Goal: Book appointment/travel/reservation

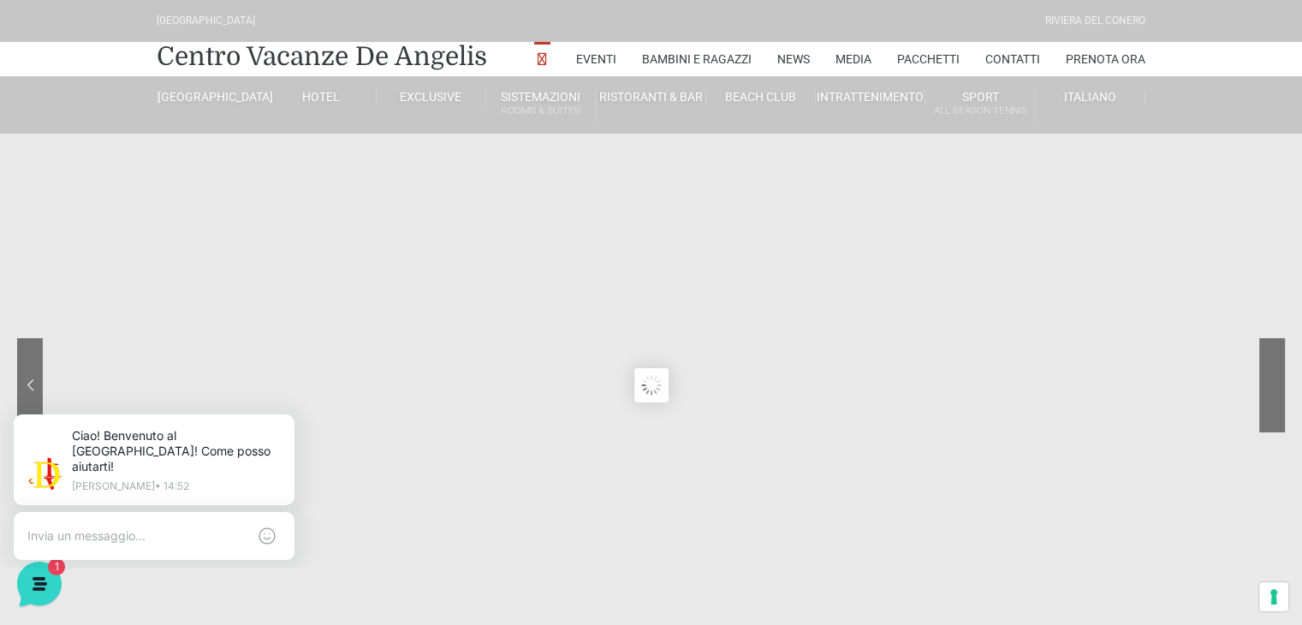
click at [1263, 381] on div at bounding box center [1208, 398] width 154 height 120
click at [288, 425] on button at bounding box center [290, 417] width 27 height 27
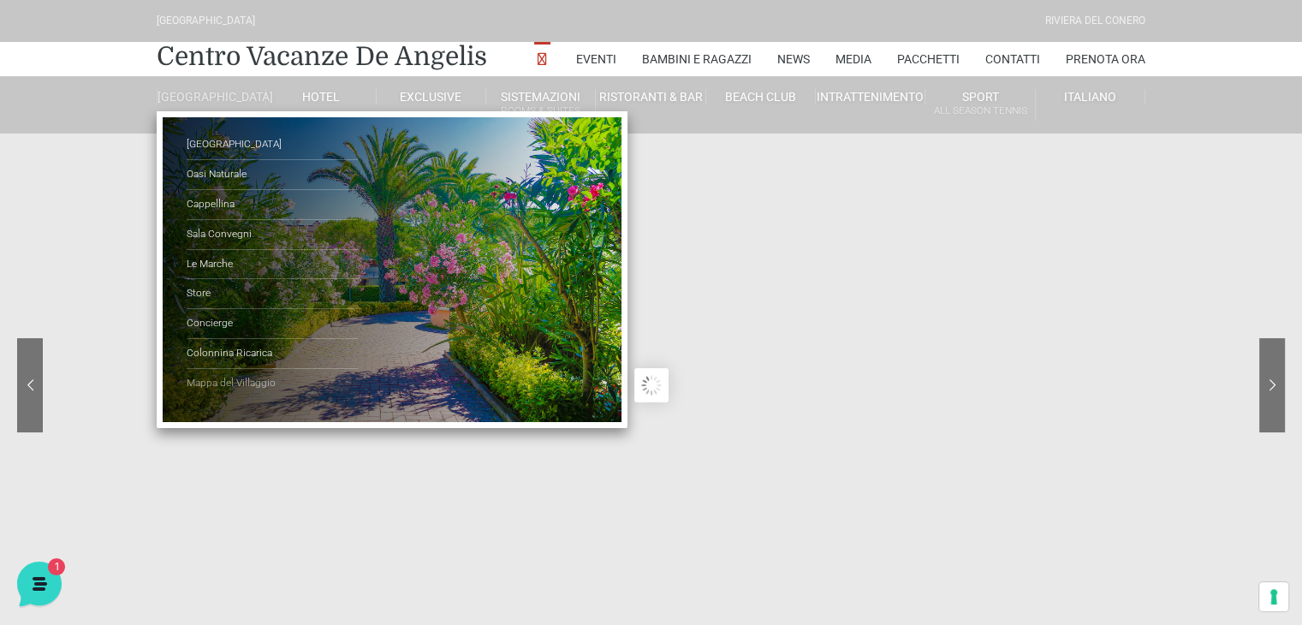
click at [212, 395] on link "Mappa del Villaggio" at bounding box center [272, 383] width 171 height 29
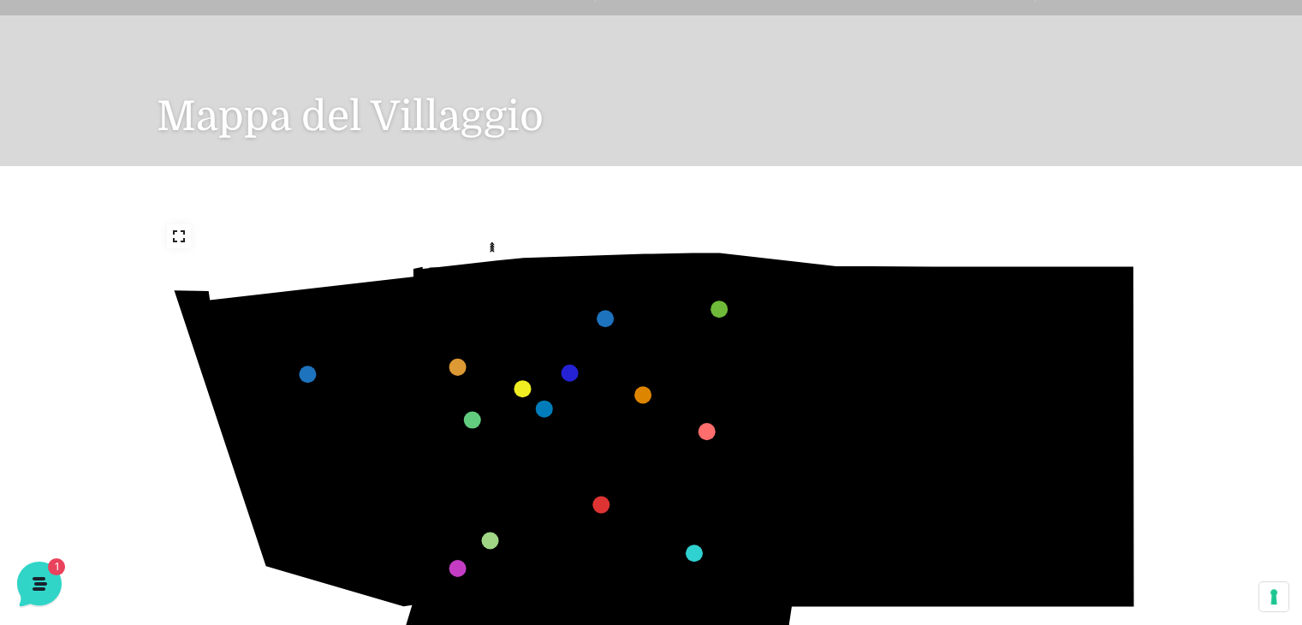
scroll to position [171, 0]
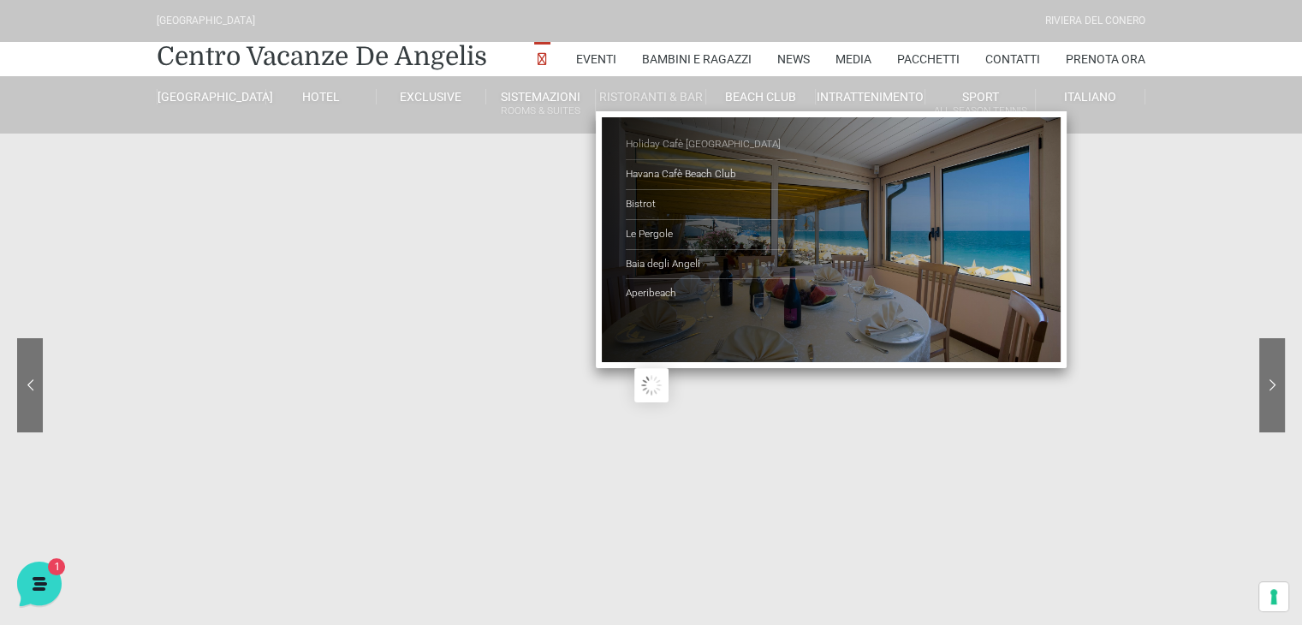
click at [674, 146] on link "Holiday Cafè [GEOGRAPHIC_DATA]" at bounding box center [711, 145] width 171 height 30
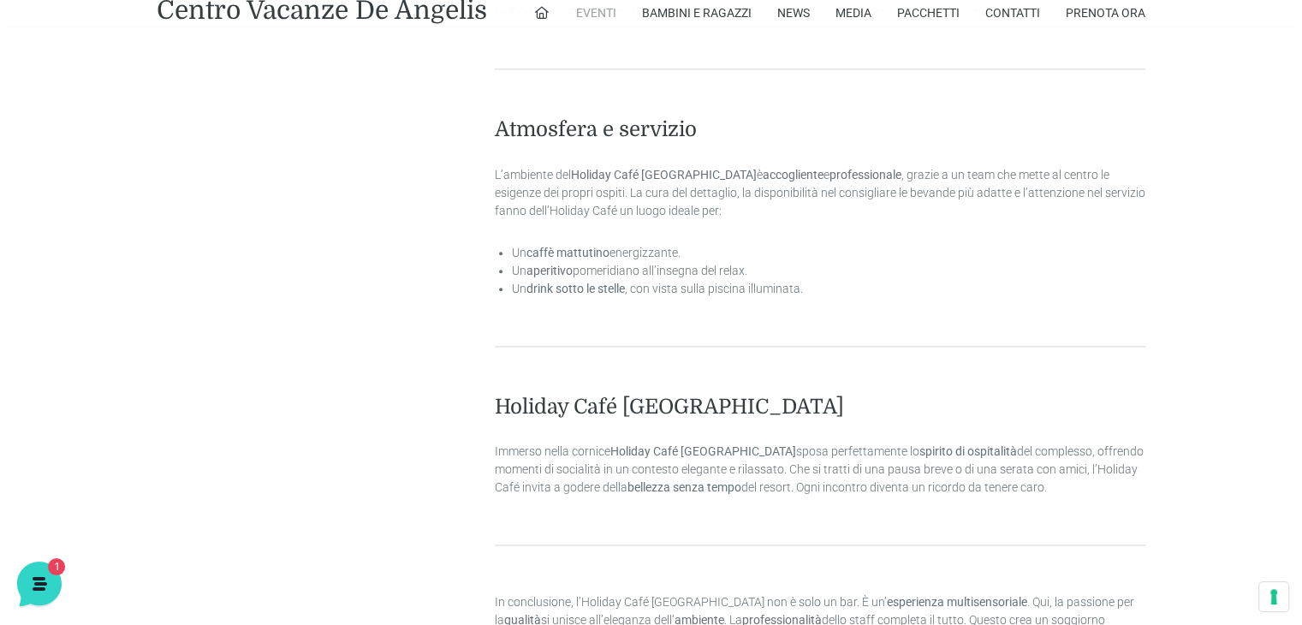
scroll to position [1626, 0]
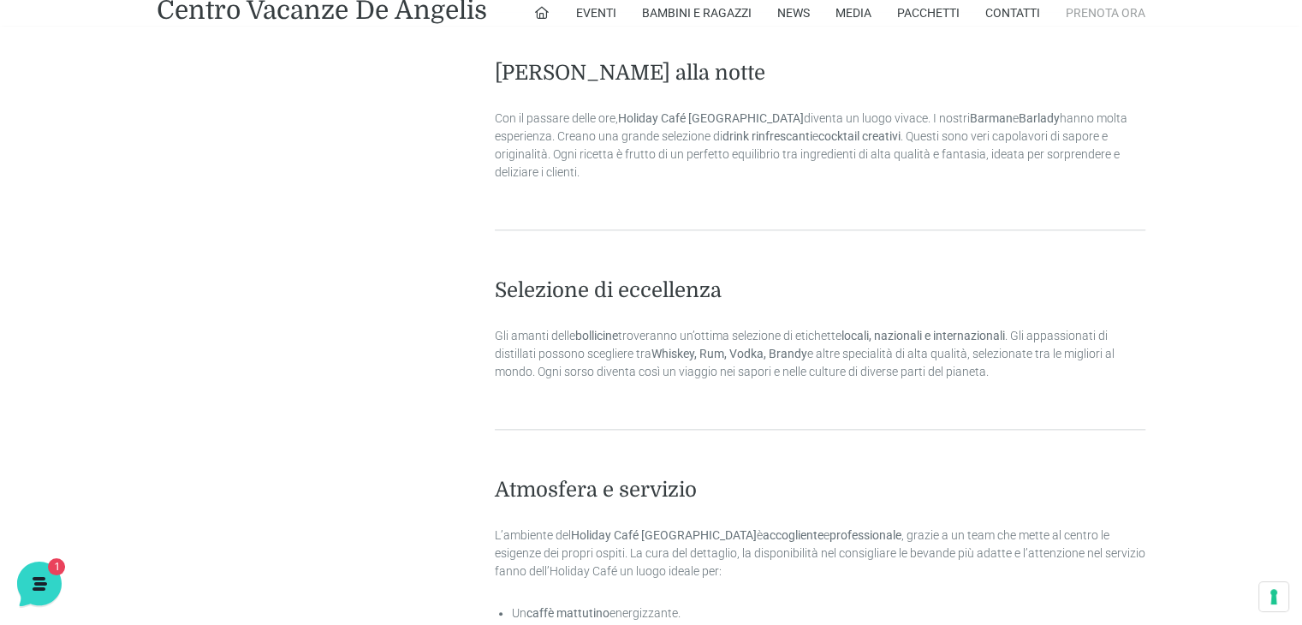
click at [1104, 15] on link "Prenota Ora" at bounding box center [1106, 13] width 80 height 26
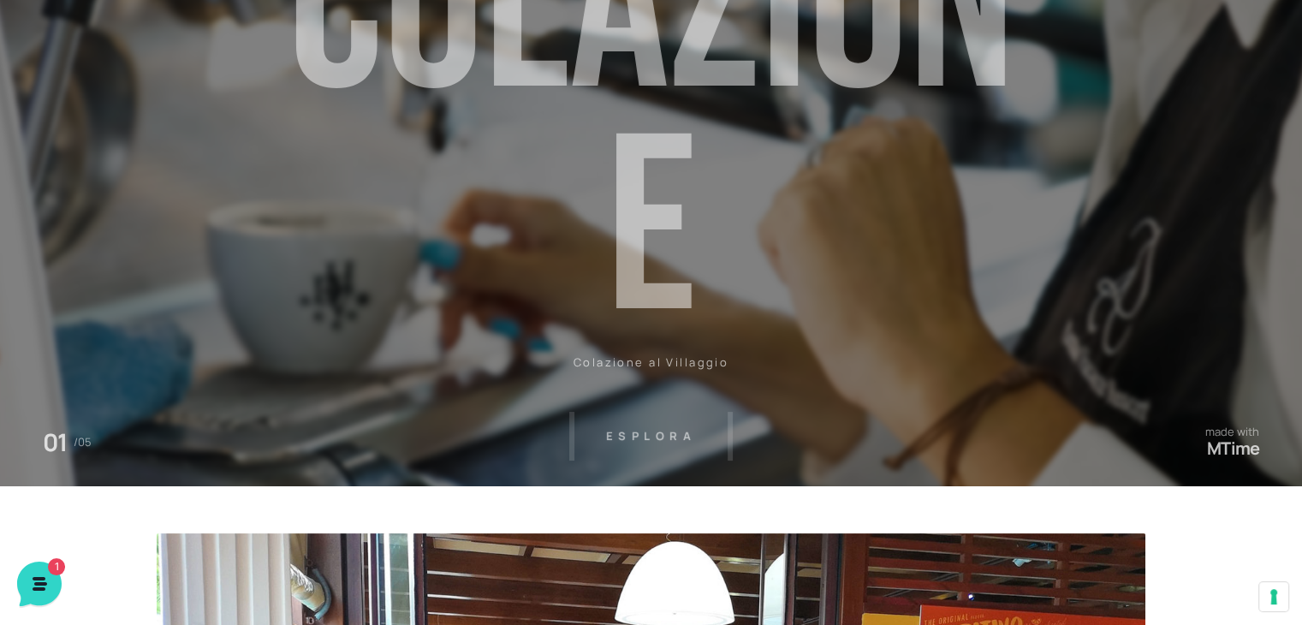
scroll to position [0, 0]
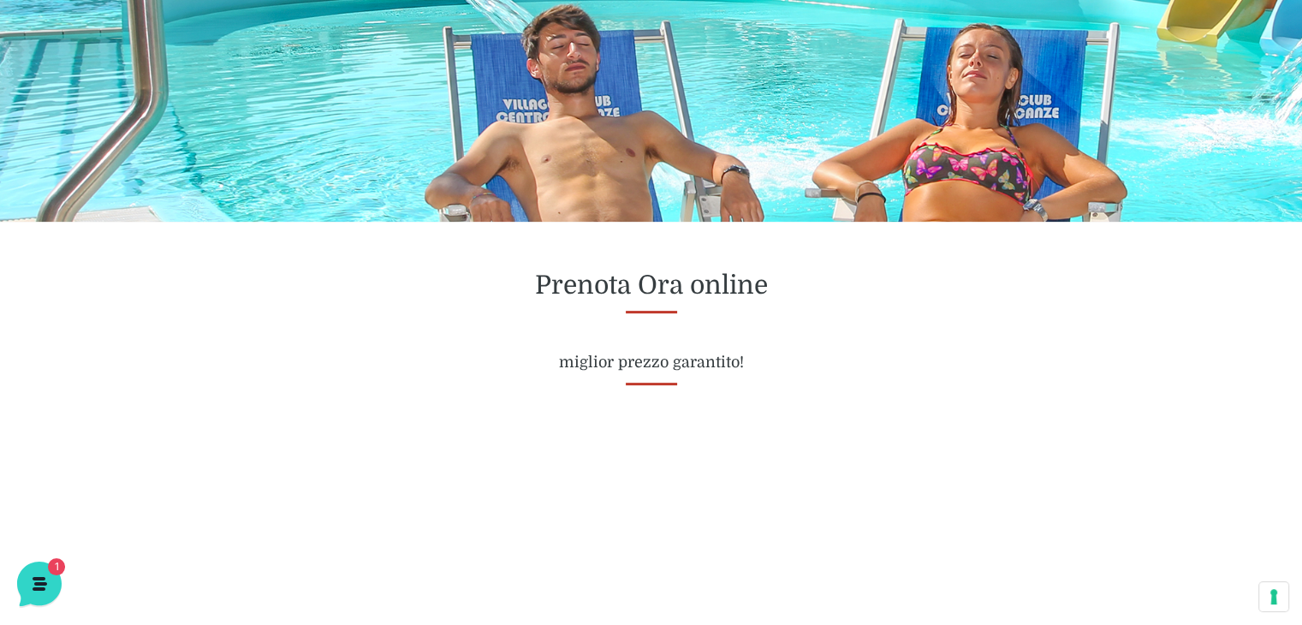
scroll to position [599, 0]
